Goal: Check status: Check status

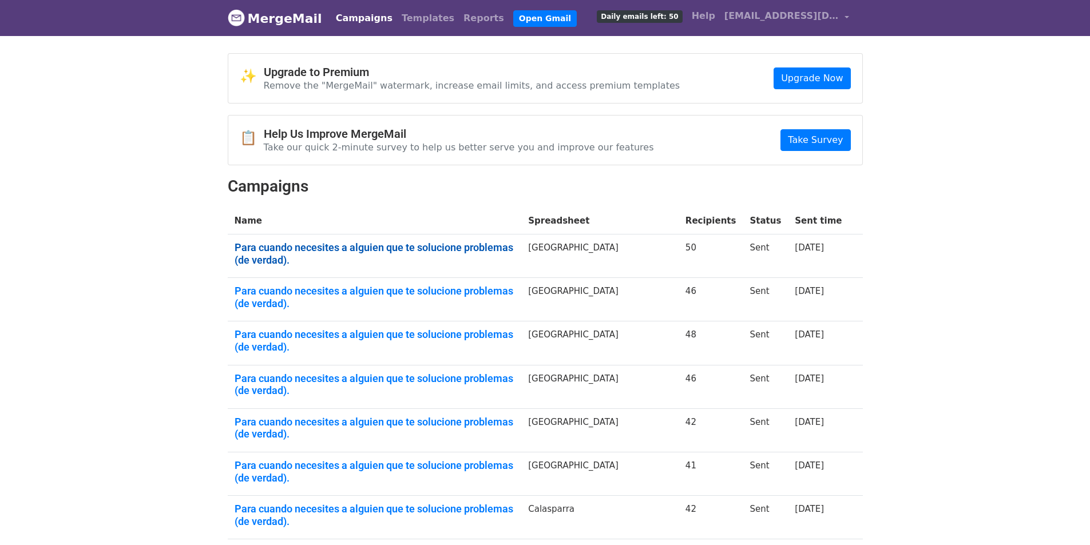
click at [434, 245] on link "Para cuando necesites a alguien que te solucione problemas (de verdad)." at bounding box center [375, 253] width 280 height 25
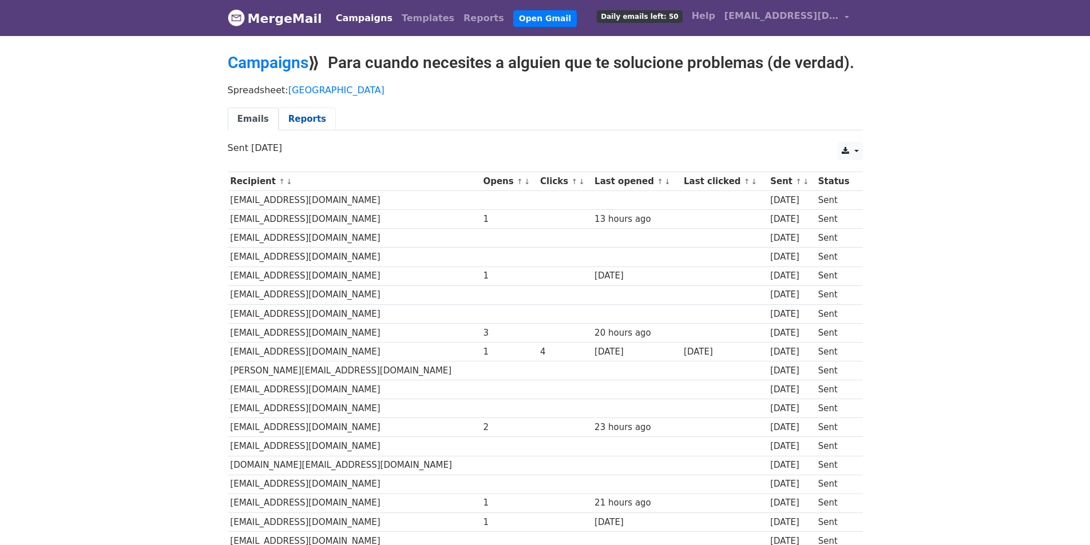
click at [300, 112] on link "Reports" at bounding box center [307, 119] width 57 height 23
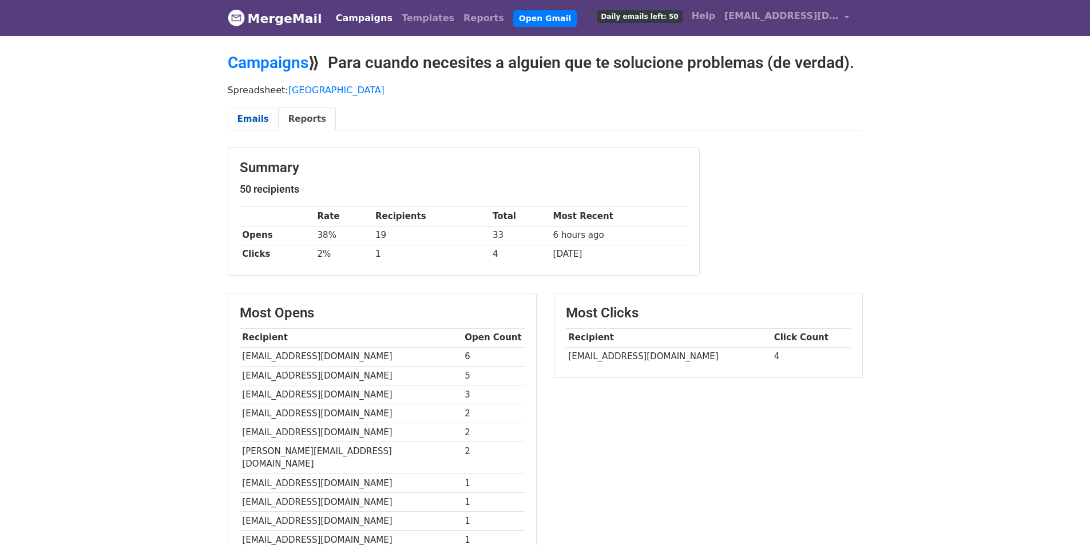
click at [249, 122] on link "Emails" at bounding box center [253, 119] width 51 height 23
